Goal: Check status: Check status

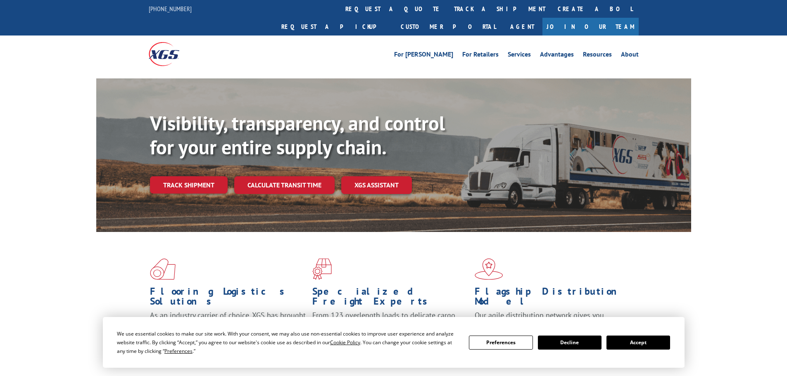
click at [207, 176] on link "Track shipment" at bounding box center [189, 184] width 78 height 17
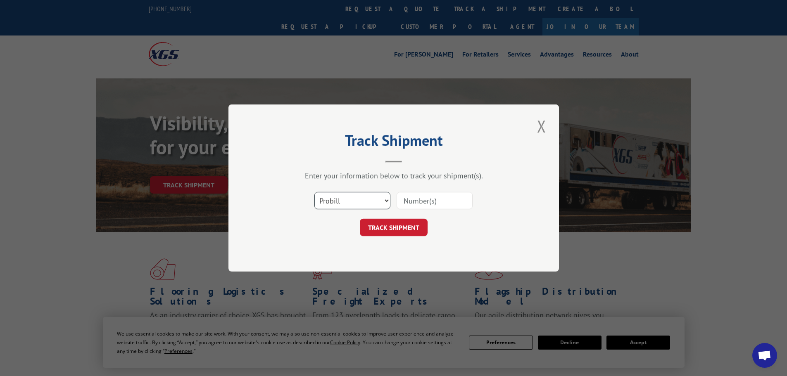
click at [385, 202] on select "Select category... Probill BOL PO" at bounding box center [352, 200] width 76 height 17
select select "bol"
click at [314, 192] on select "Select category... Probill BOL PO" at bounding box center [352, 200] width 76 height 17
click at [430, 208] on input at bounding box center [435, 200] width 76 height 17
paste input "2822893"
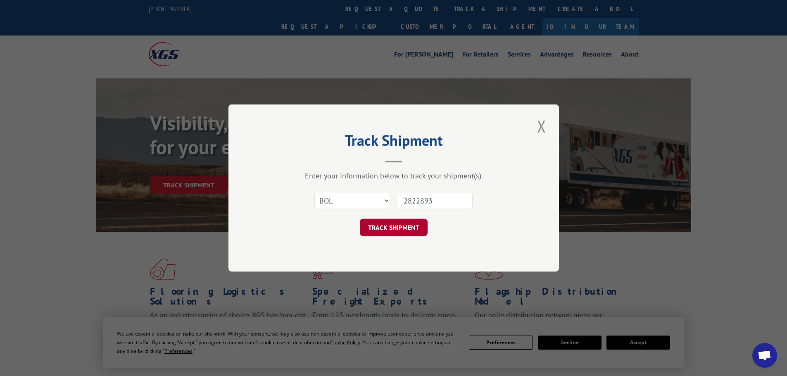
type input "2822893"
click at [412, 222] on button "TRACK SHIPMENT" at bounding box center [394, 227] width 68 height 17
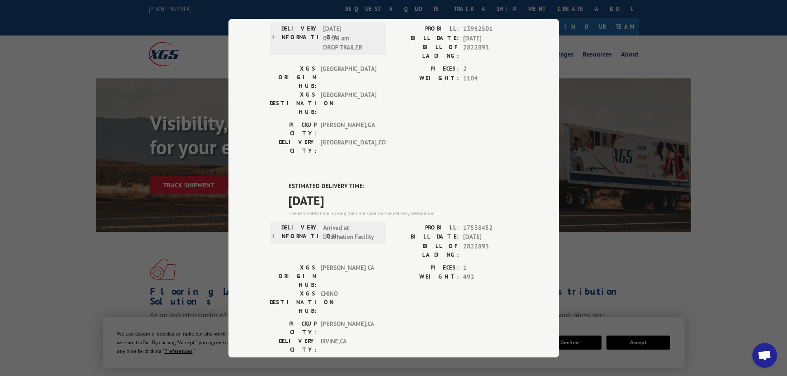
scroll to position [86, 0]
